Goal: Information Seeking & Learning: Learn about a topic

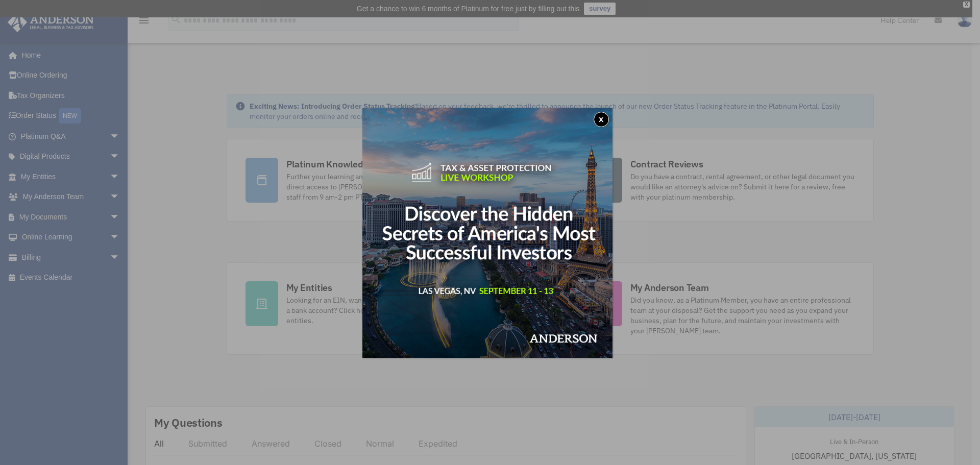
click at [602, 115] on button "x" at bounding box center [600, 119] width 15 height 15
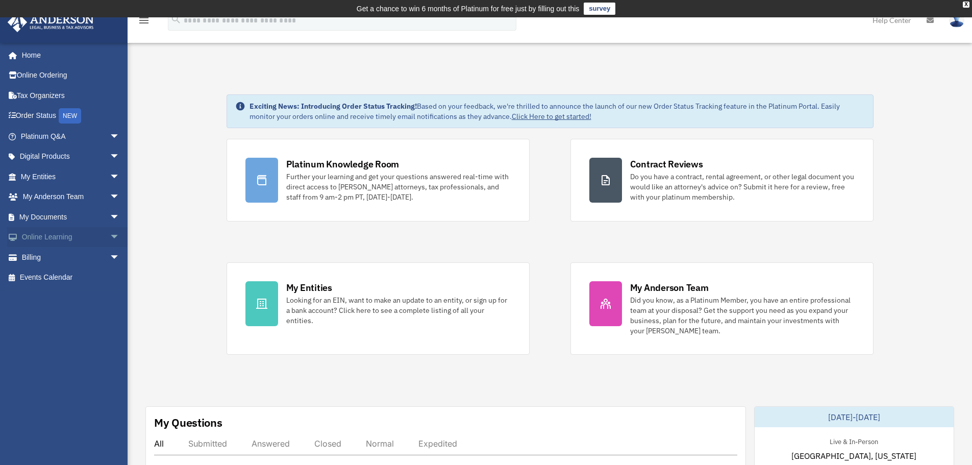
click at [61, 232] on link "Online Learning arrow_drop_down" at bounding box center [71, 237] width 128 height 20
click at [110, 236] on span "arrow_drop_down" at bounding box center [120, 237] width 20 height 21
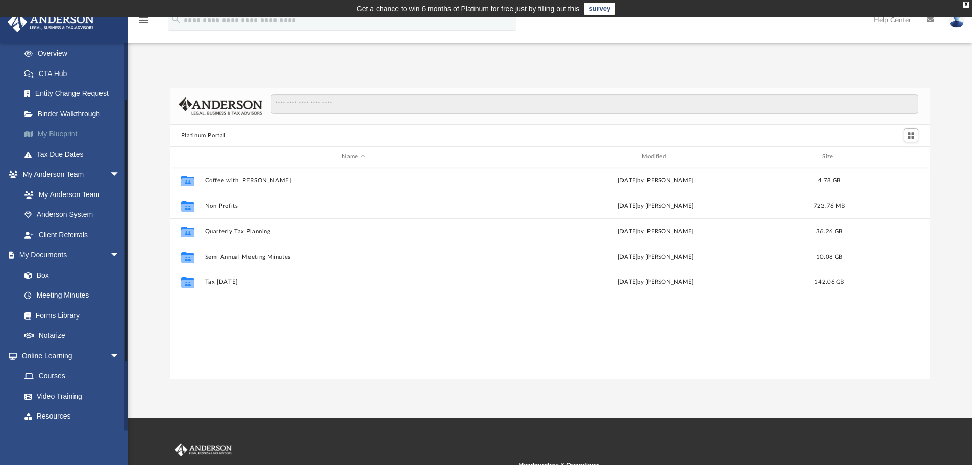
scroll to position [182, 0]
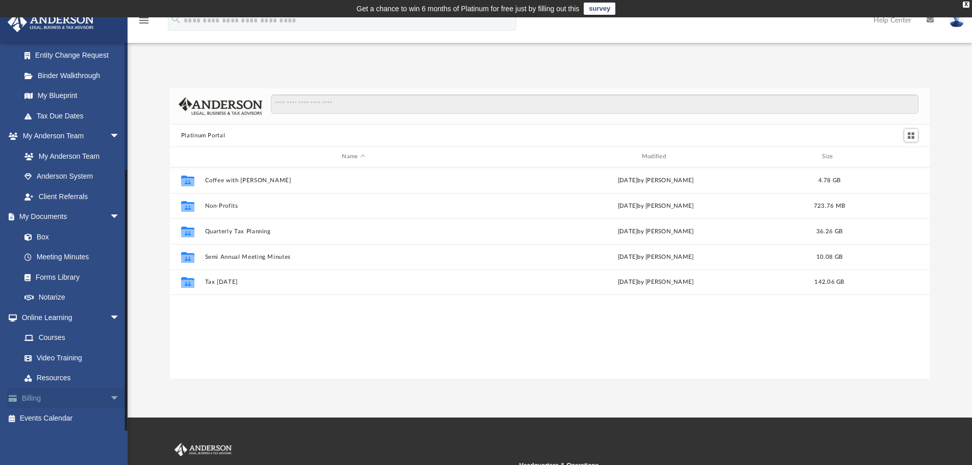
click at [39, 397] on link "Billing arrow_drop_down" at bounding box center [71, 398] width 128 height 20
click at [110, 396] on span "arrow_drop_down" at bounding box center [120, 398] width 20 height 21
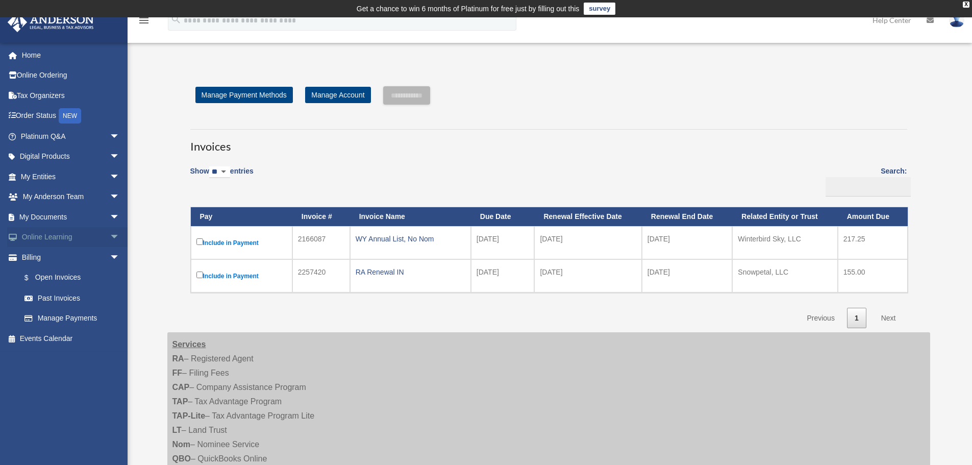
click at [110, 236] on span "arrow_drop_down" at bounding box center [120, 237] width 20 height 21
click at [62, 257] on link "Courses" at bounding box center [74, 257] width 121 height 20
click at [50, 258] on link "Courses" at bounding box center [74, 257] width 121 height 20
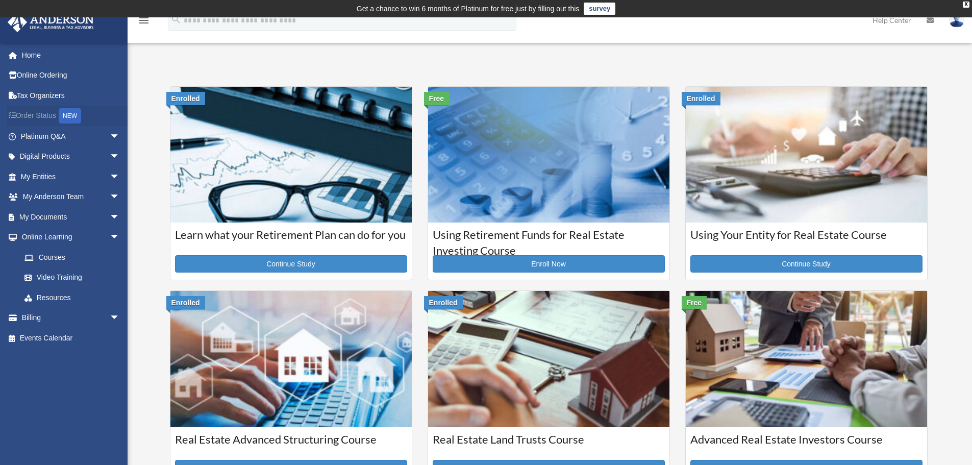
click at [43, 120] on link "Order Status NEW" at bounding box center [71, 116] width 128 height 21
click at [110, 216] on span "arrow_drop_down" at bounding box center [120, 217] width 20 height 21
click at [68, 362] on link "Video Training" at bounding box center [74, 357] width 121 height 20
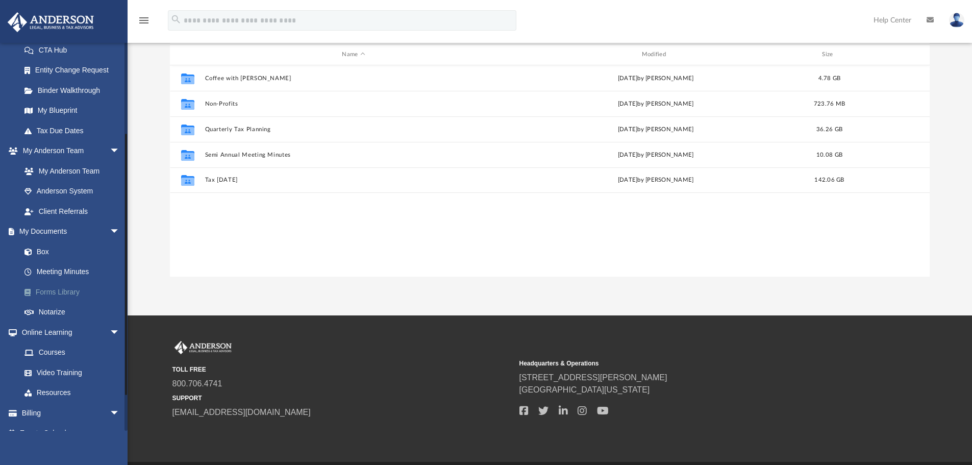
scroll to position [182, 0]
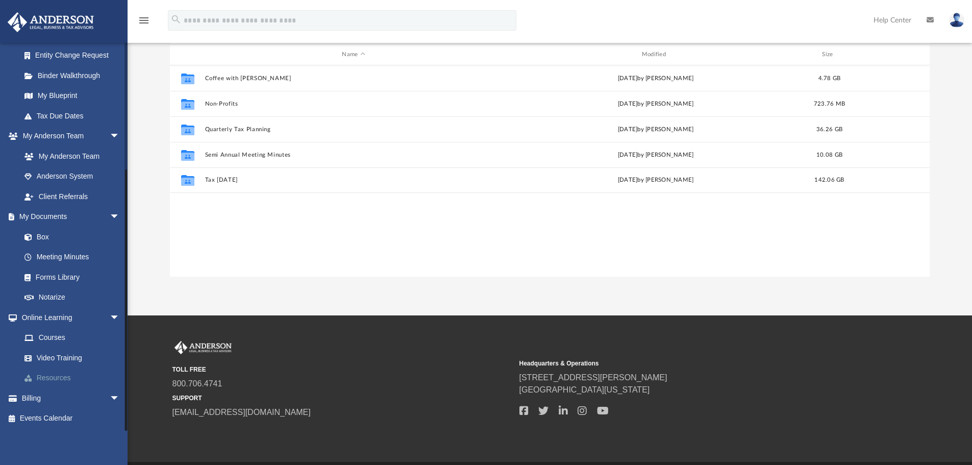
click at [52, 378] on link "Resources" at bounding box center [74, 378] width 121 height 20
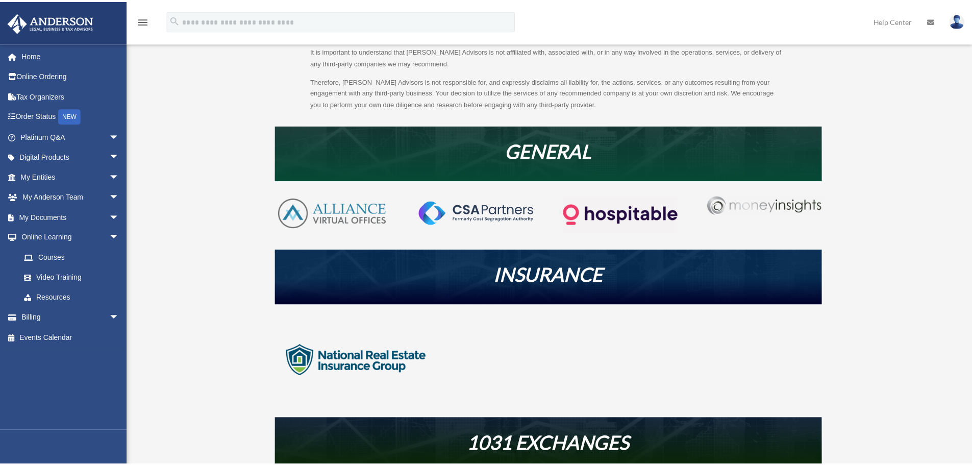
scroll to position [168, 0]
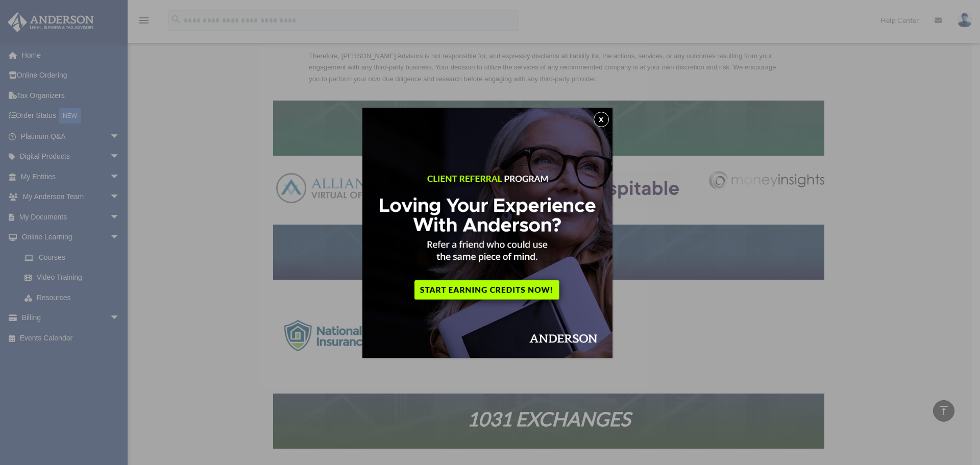
click at [612, 119] on img at bounding box center [487, 233] width 250 height 250
click at [606, 118] on button "x" at bounding box center [600, 119] width 15 height 15
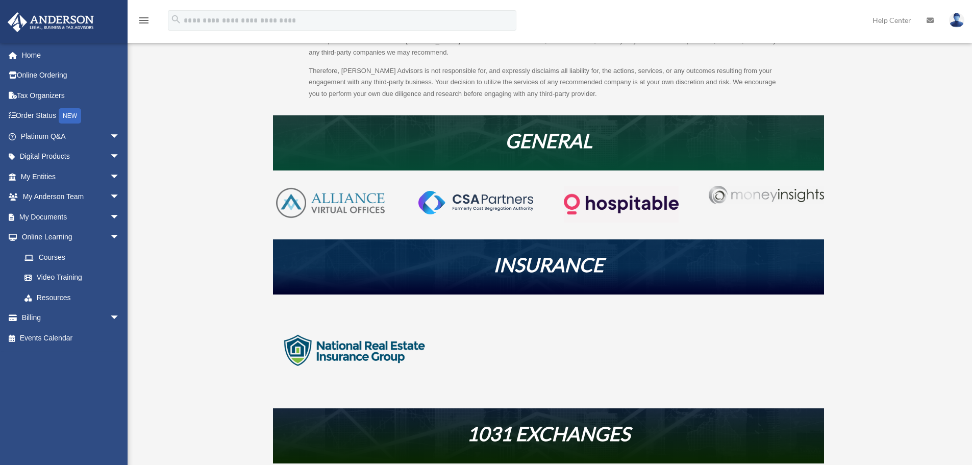
scroll to position [204, 0]
